Goal: Task Accomplishment & Management: Manage account settings

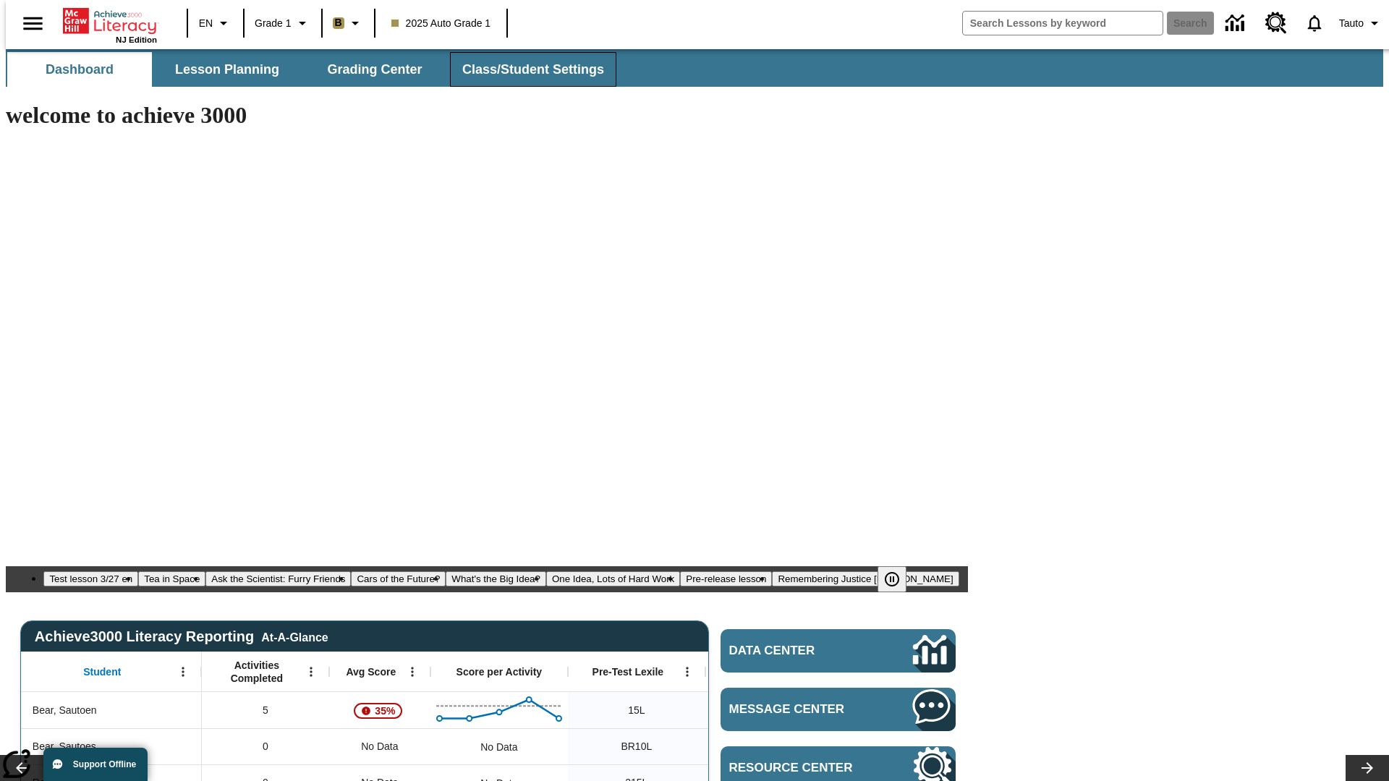
click at [525, 69] on span "Class/Student Settings" at bounding box center [533, 69] width 142 height 17
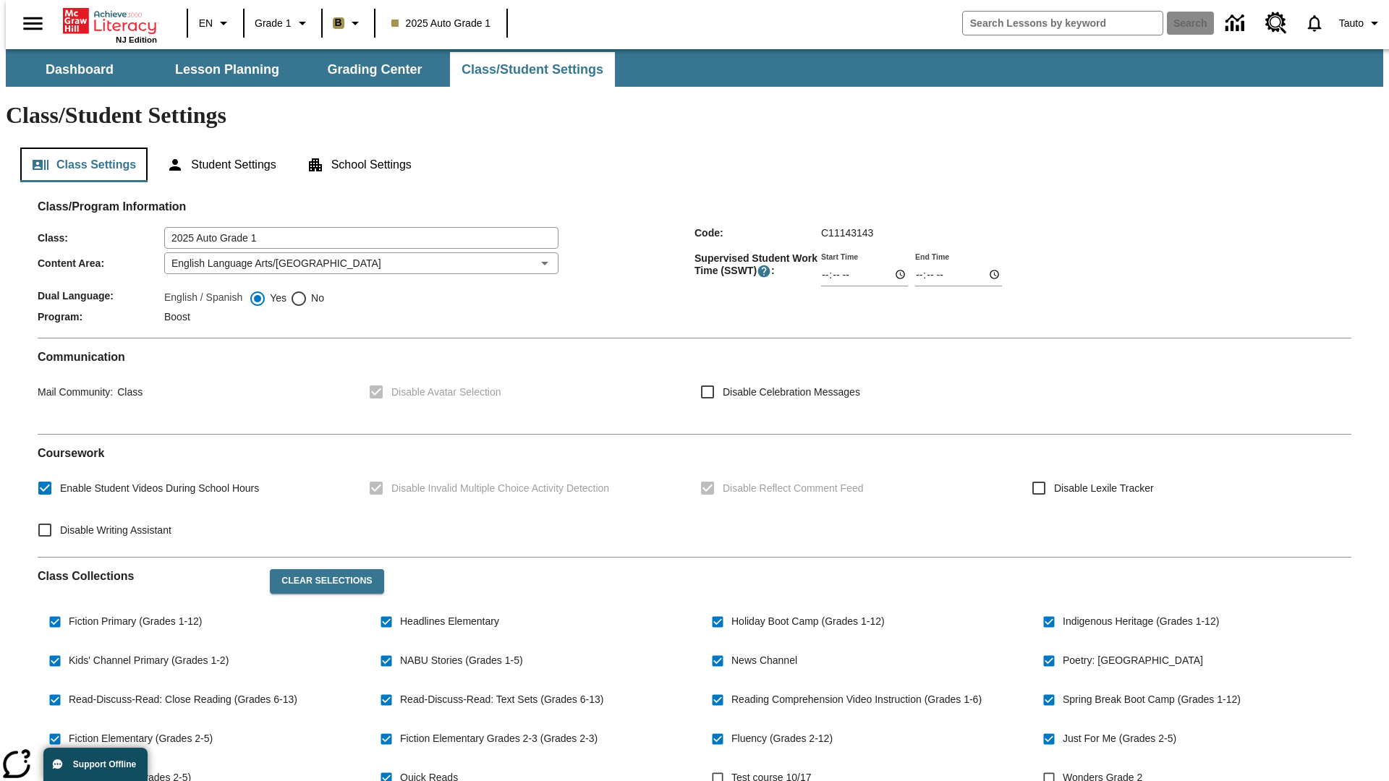
click at [78, 148] on button "Class Settings" at bounding box center [83, 165] width 127 height 35
click at [774, 770] on span "Test course 10/17" at bounding box center [771, 777] width 80 height 15
click at [731, 764] on input "Test course 10/17" at bounding box center [717, 777] width 27 height 27
checkbox input "true"
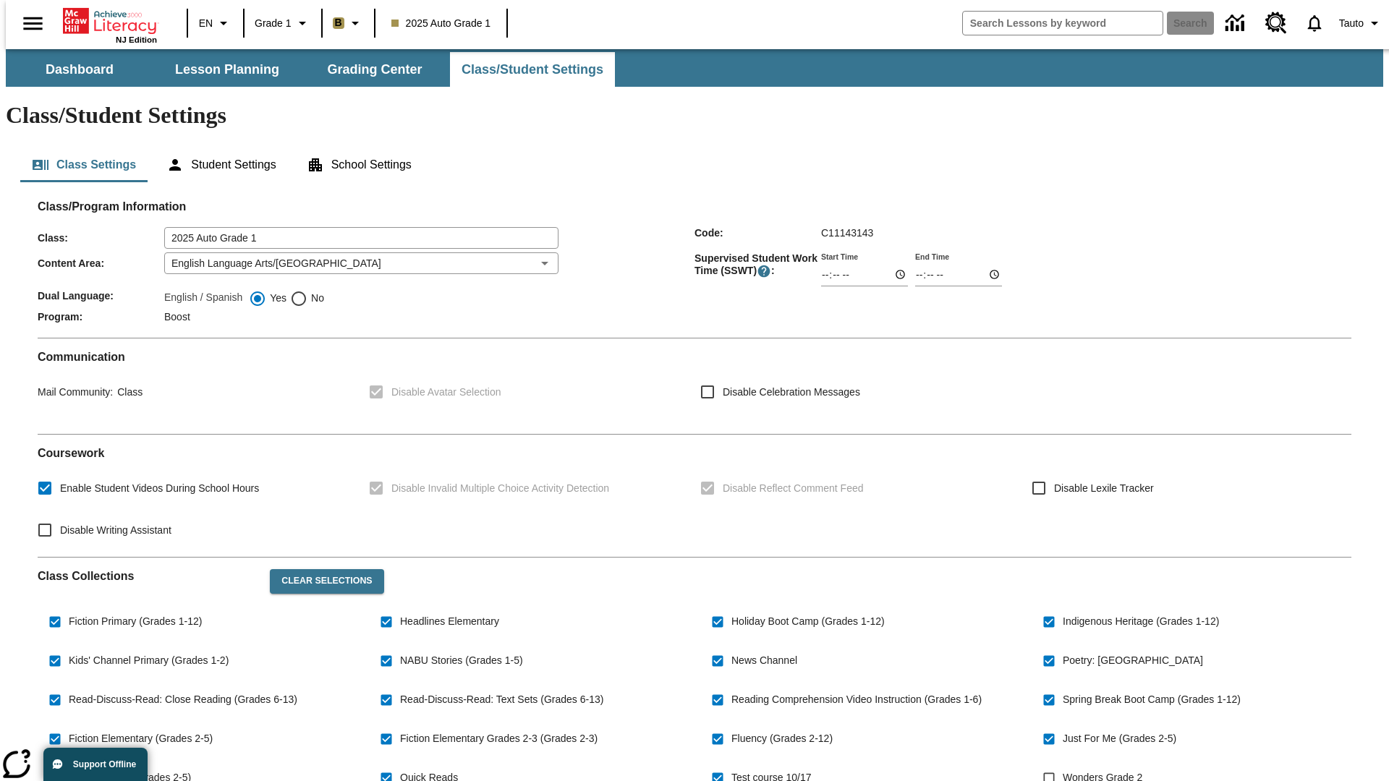
scroll to position [212, 0]
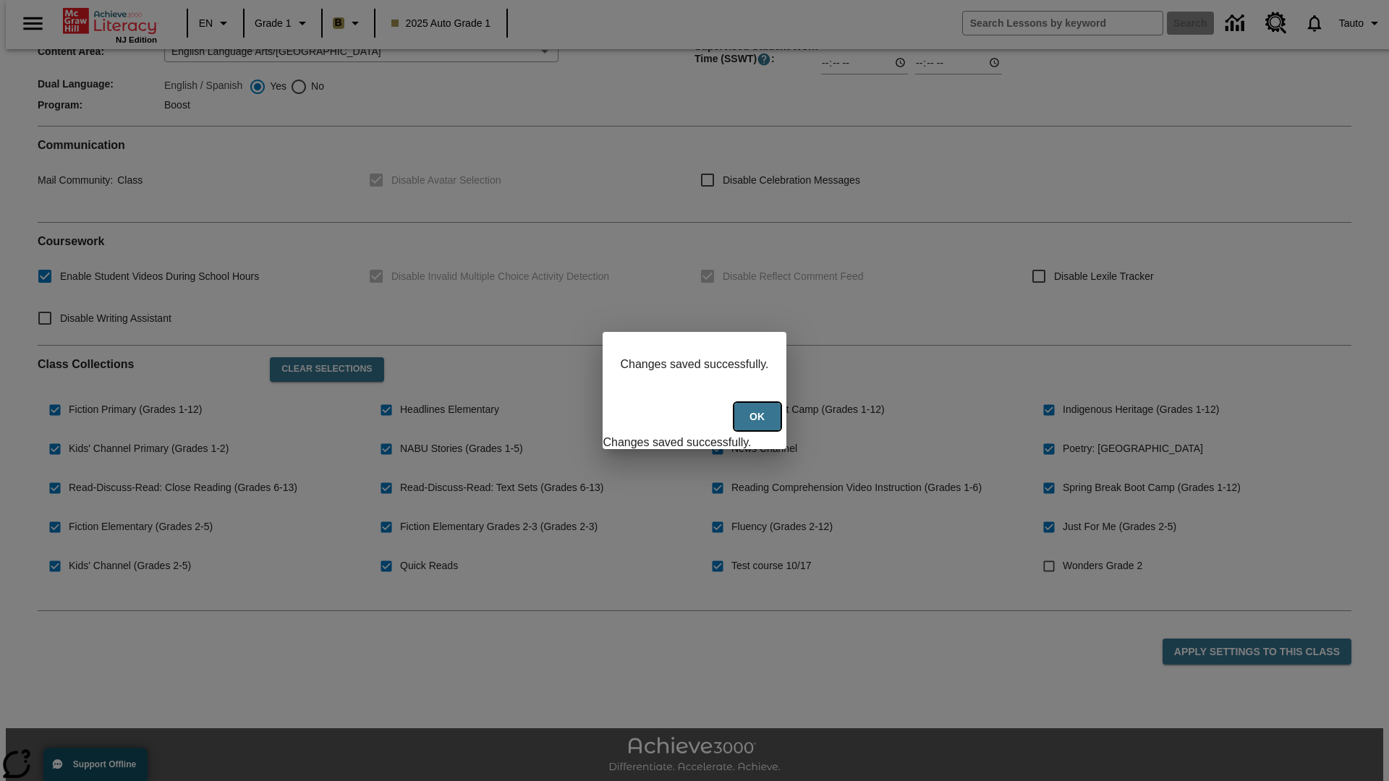
click at [759, 425] on button "Ok" at bounding box center [757, 417] width 46 height 28
